Goal: Find specific page/section: Find specific page/section

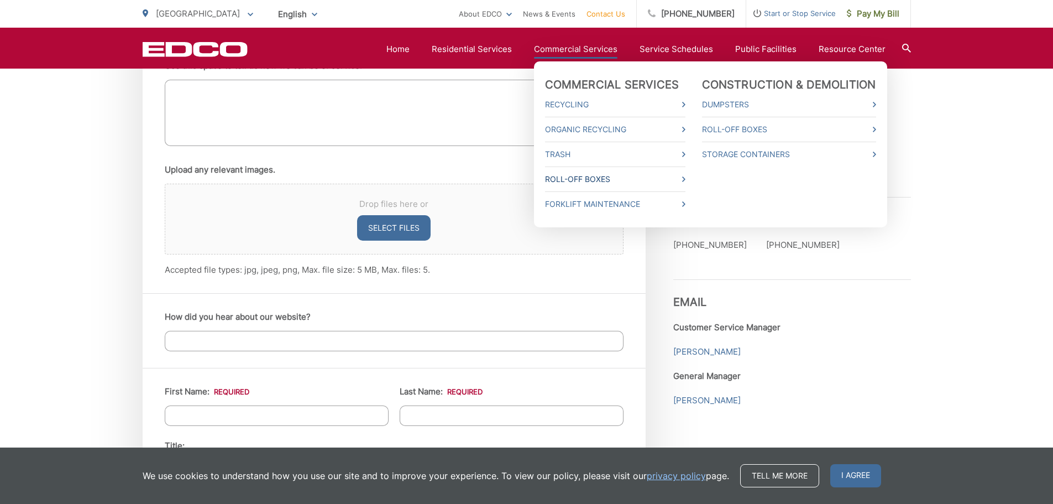
scroll to position [829, 0]
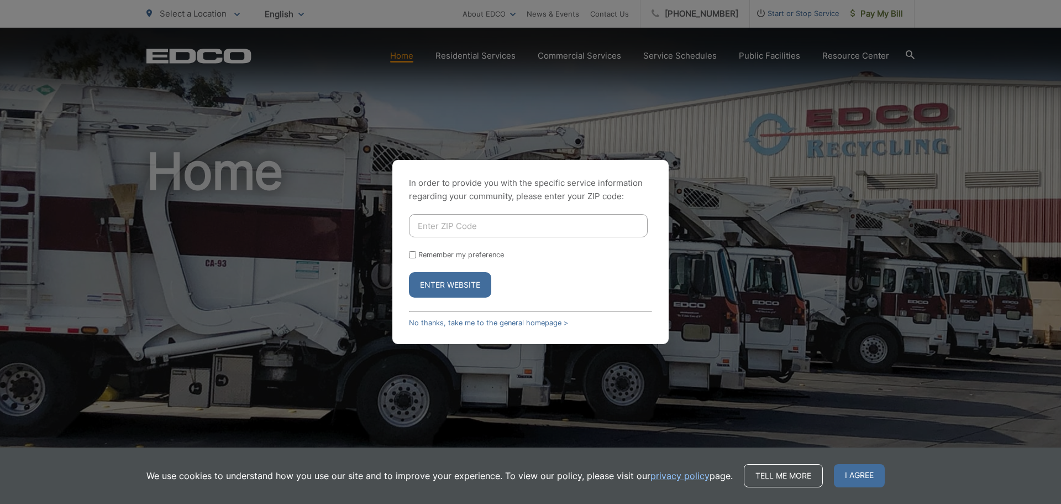
click at [783, 55] on div "In order to provide you with the specific service information regarding your co…" at bounding box center [530, 252] width 1061 height 504
click at [453, 228] on input "Enter ZIP Code" at bounding box center [528, 225] width 239 height 23
type input "92025"
click at [444, 286] on button "Enter Website" at bounding box center [450, 284] width 82 height 25
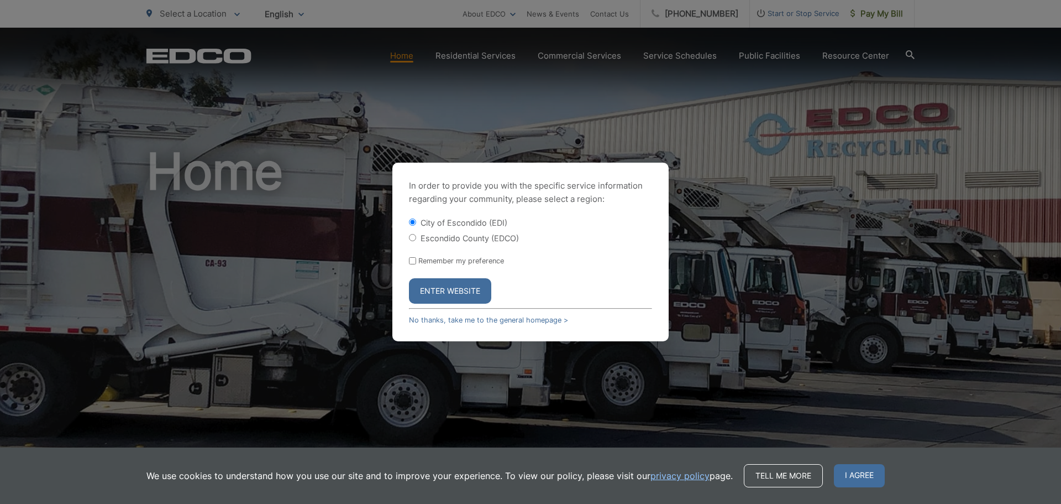
click at [445, 289] on button "Enter Website" at bounding box center [450, 290] width 82 height 25
